Goal: Find specific page/section: Find specific page/section

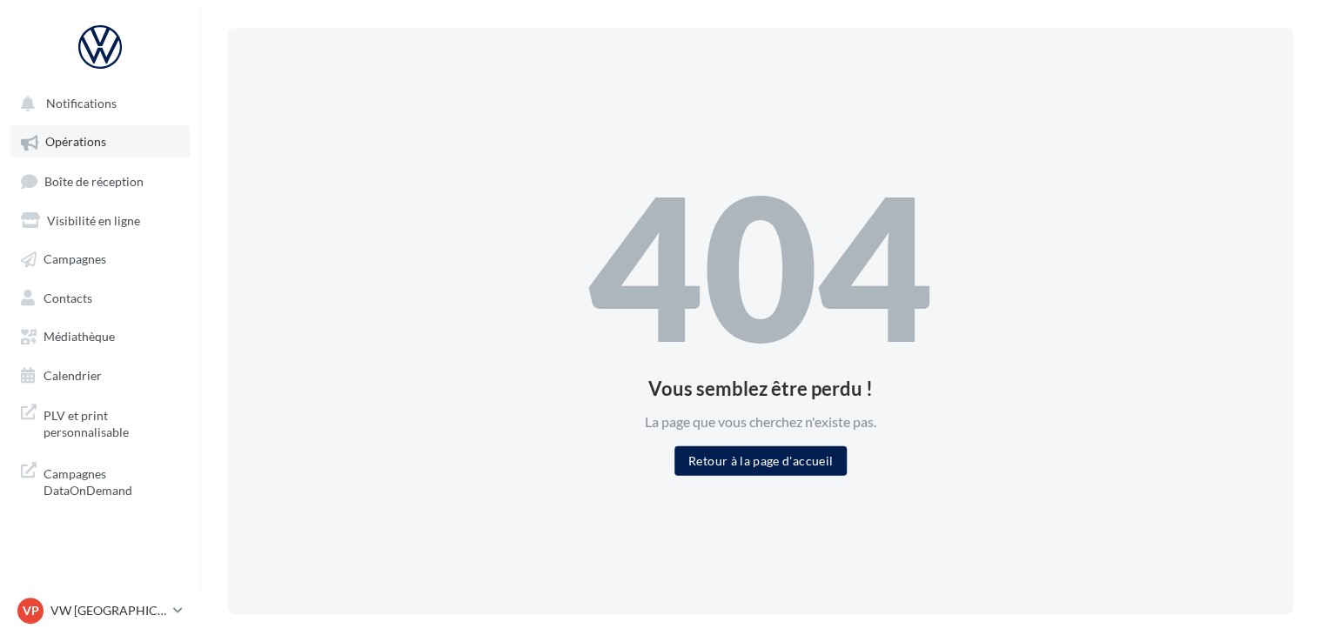
click at [91, 145] on span "Opérations" at bounding box center [75, 142] width 61 height 15
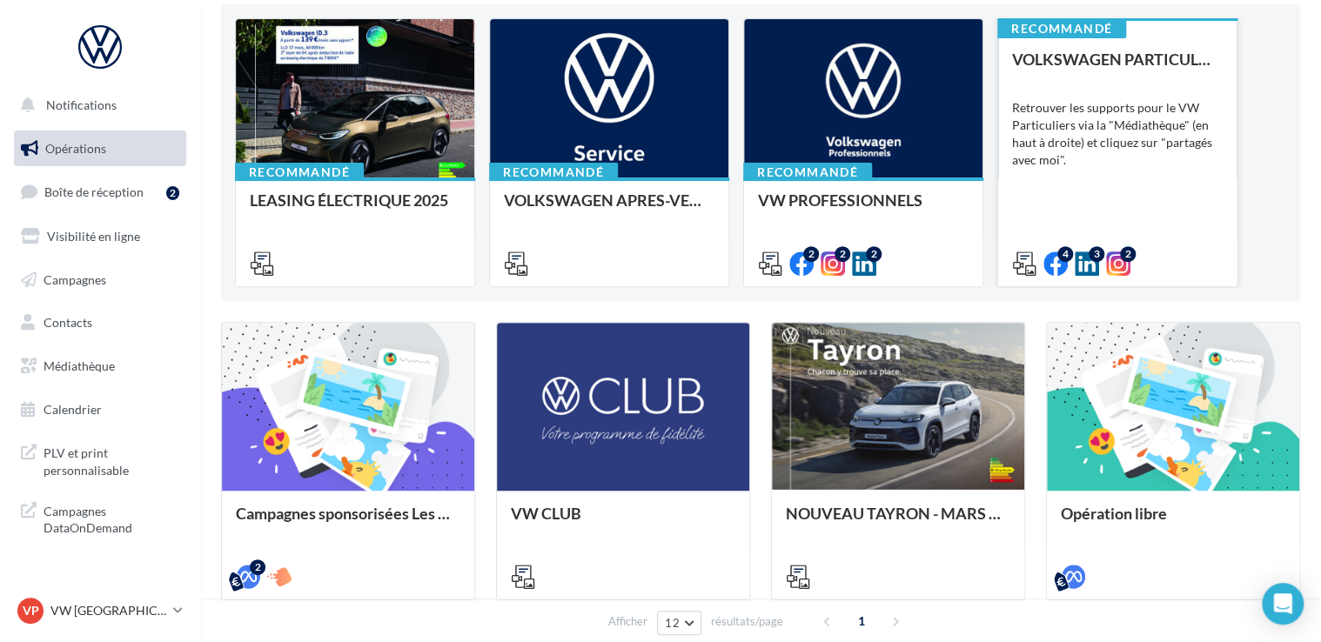
scroll to position [174, 0]
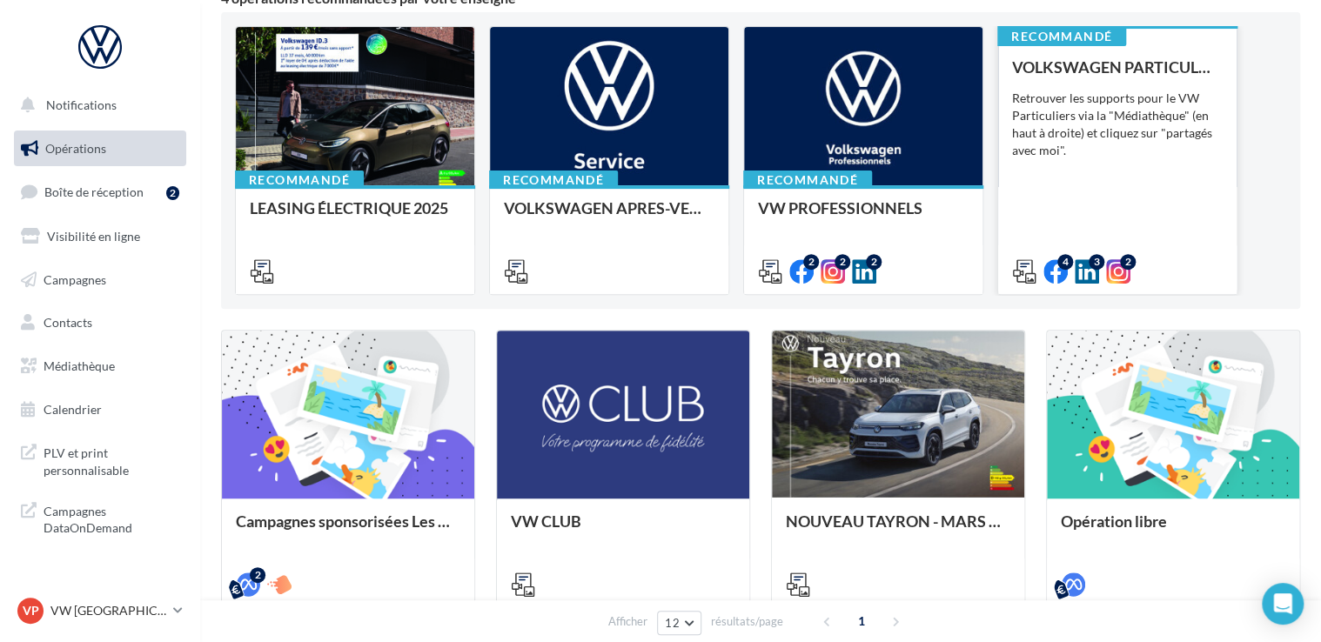
click at [1168, 157] on div "Retrouver les supports pour le VW Particuliers via la "Médiathèque" (en haut à …" at bounding box center [1117, 125] width 211 height 70
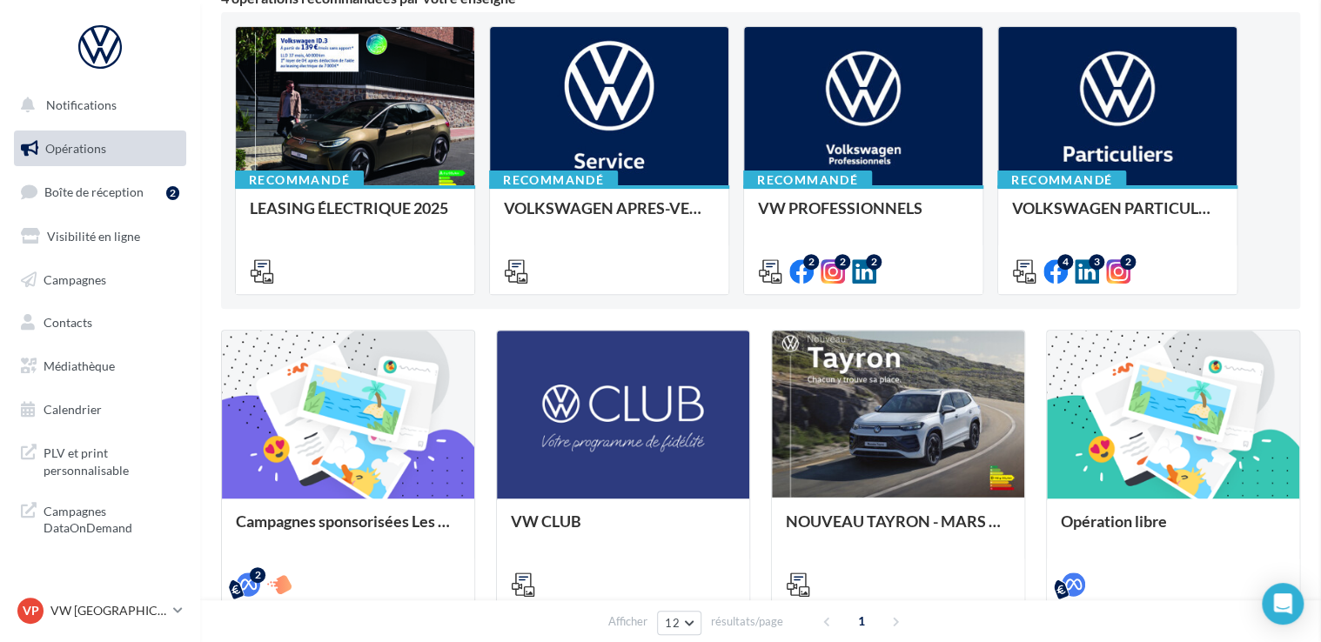
click at [123, 278] on link "Campagnes" at bounding box center [99, 280] width 179 height 37
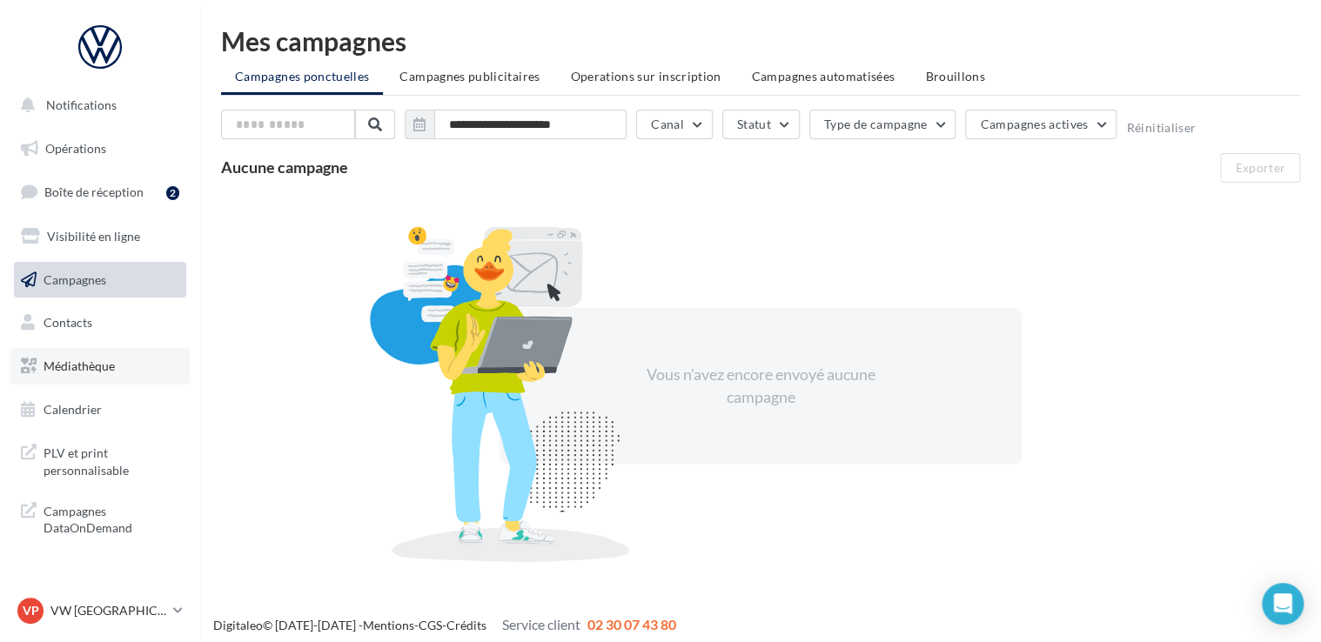
click at [86, 366] on span "Médiathèque" at bounding box center [79, 366] width 71 height 15
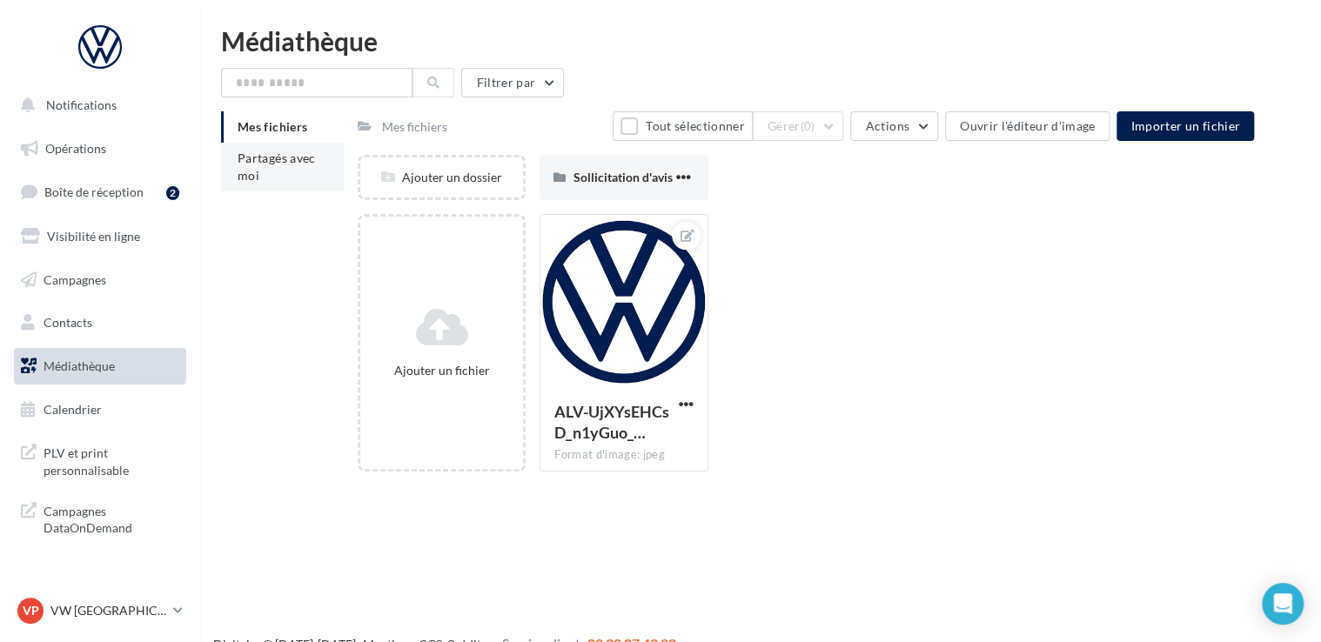
click at [292, 168] on li "Partagés avec moi" at bounding box center [282, 167] width 123 height 49
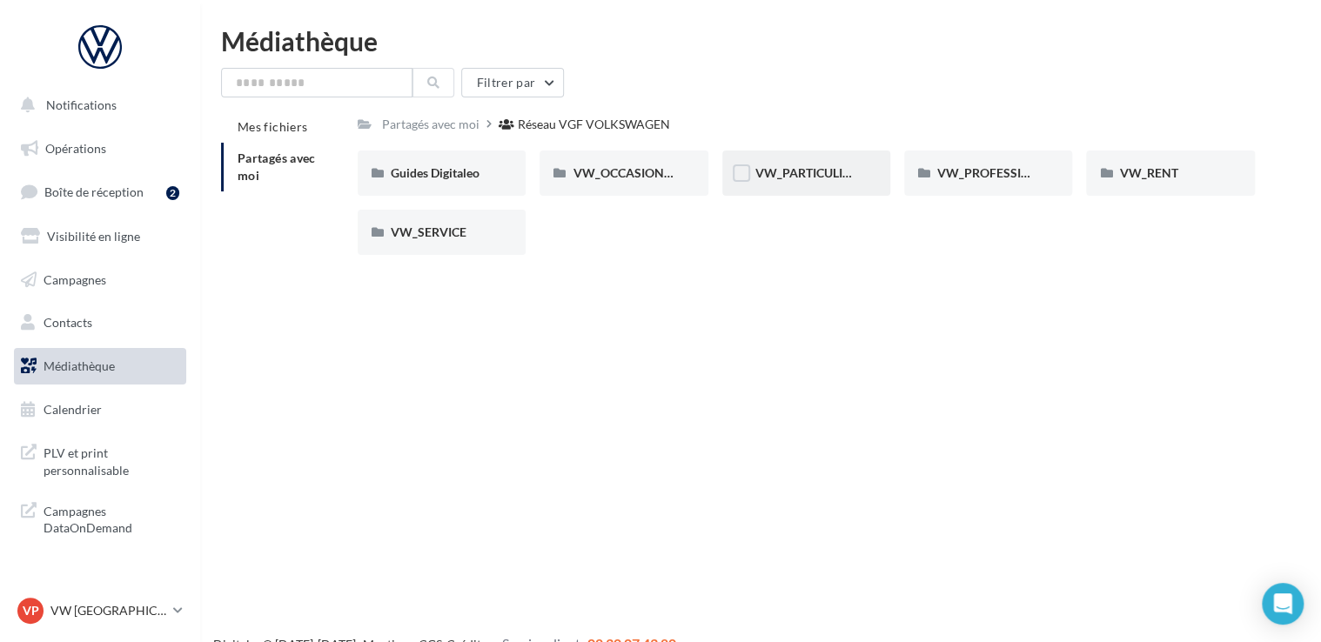
click at [815, 162] on div "VW_PARTICULIERS" at bounding box center [807, 173] width 168 height 45
